Goal: Check status: Check status

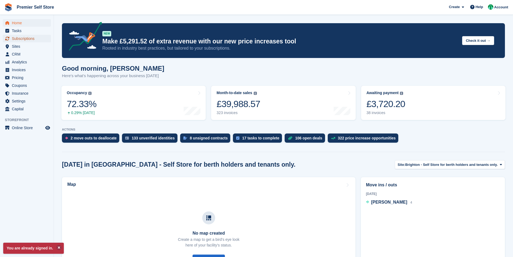
click at [18, 40] on span "Subscriptions" at bounding box center [28, 39] width 32 height 8
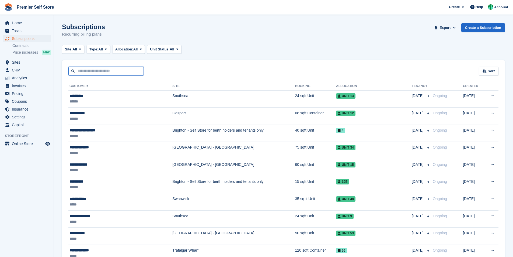
click at [90, 71] on input "text" at bounding box center [105, 71] width 75 height 9
type input "**********"
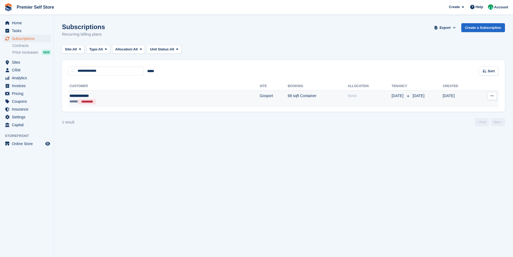
click at [103, 96] on div "**********" at bounding box center [115, 96] width 91 height 6
